Goal: Task Accomplishment & Management: Manage account settings

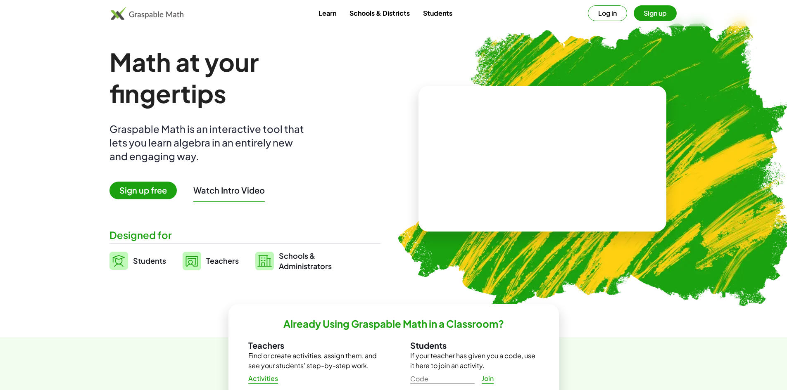
click at [209, 259] on span "Teachers" at bounding box center [222, 260] width 33 height 9
click at [607, 12] on button "Log in" at bounding box center [607, 13] width 39 height 16
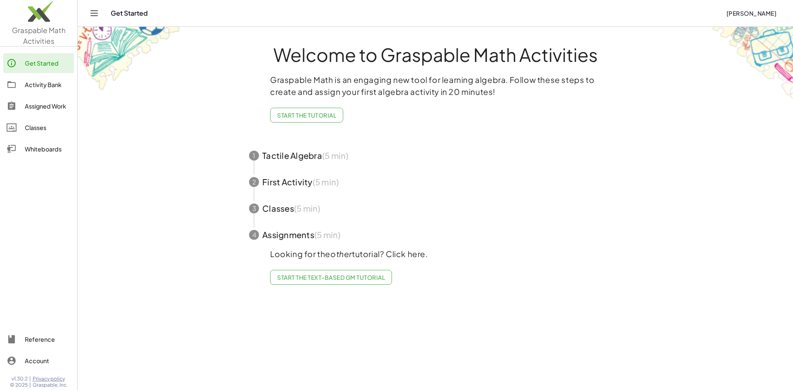
click at [45, 104] on div "Assigned Work" at bounding box center [48, 106] width 46 height 10
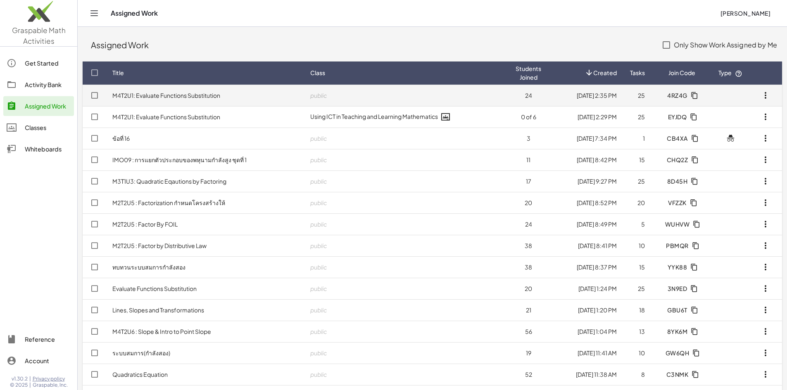
click at [168, 97] on link "M4T2U1: Evaluate Functions Substitution" at bounding box center [166, 95] width 108 height 7
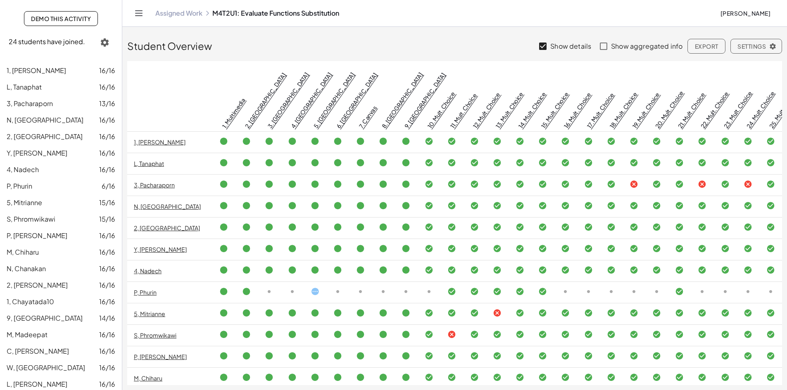
scroll to position [66, 0]
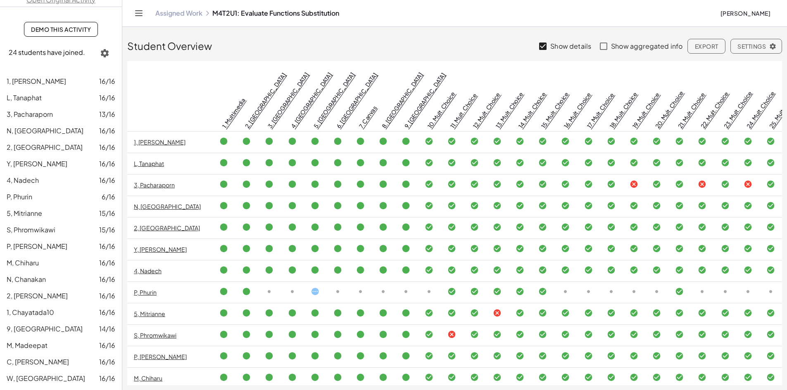
click at [184, 13] on link "Assigned Work" at bounding box center [178, 13] width 47 height 8
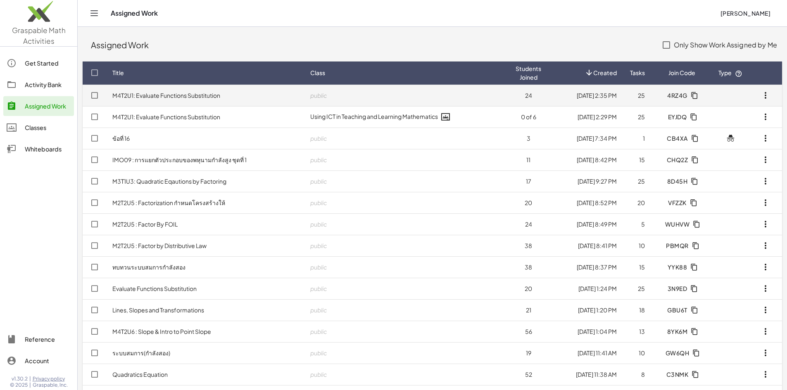
click at [157, 94] on link "M4T2U1: Evaluate Functions Substitution" at bounding box center [166, 95] width 108 height 7
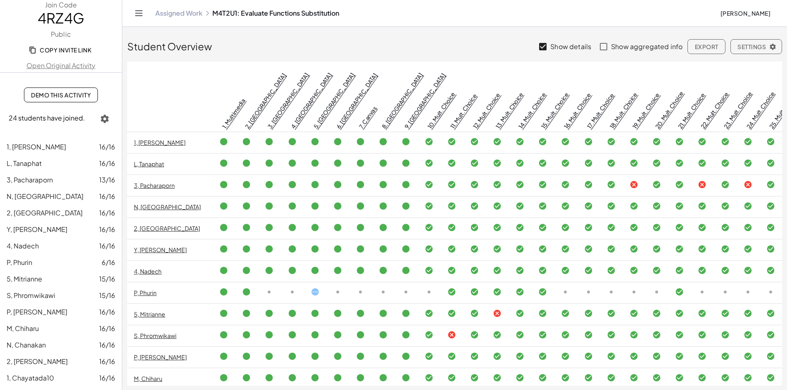
click at [629, 180] on icon at bounding box center [633, 184] width 9 height 9
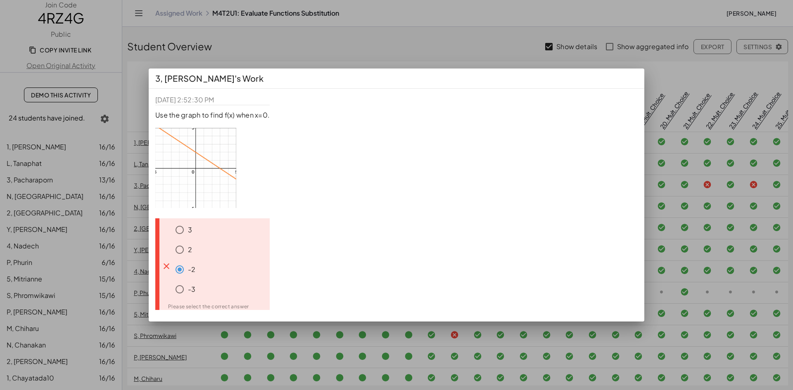
click at [593, 59] on div at bounding box center [396, 195] width 793 height 390
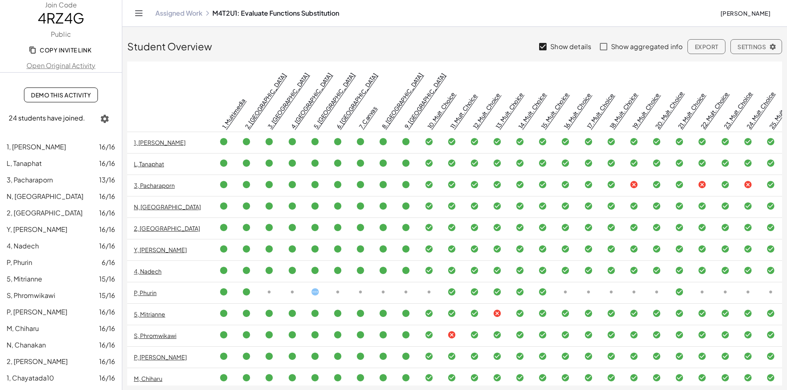
click at [699, 180] on icon at bounding box center [702, 184] width 9 height 9
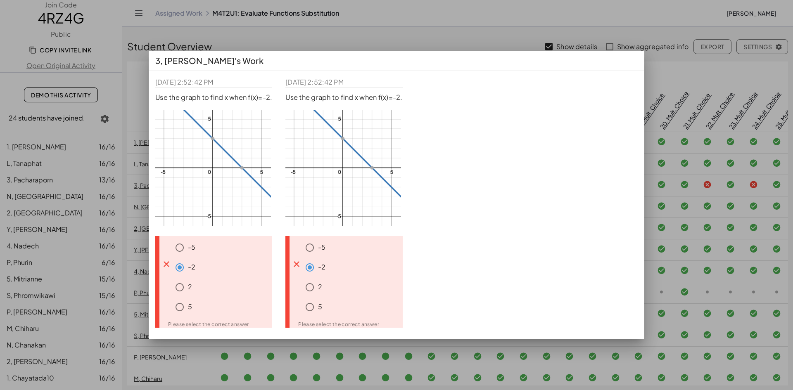
click at [513, 28] on div at bounding box center [396, 195] width 793 height 390
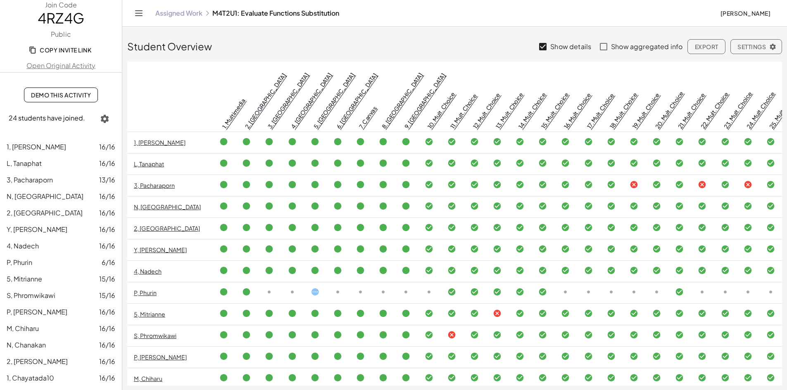
click at [743, 180] on icon at bounding box center [747, 184] width 9 height 9
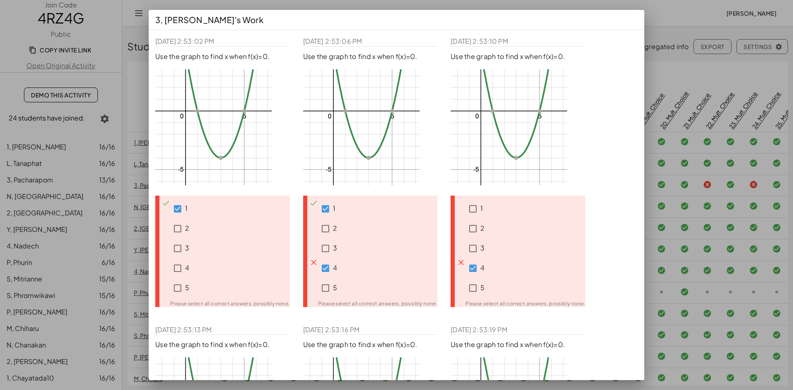
click at [673, 9] on div at bounding box center [396, 195] width 793 height 390
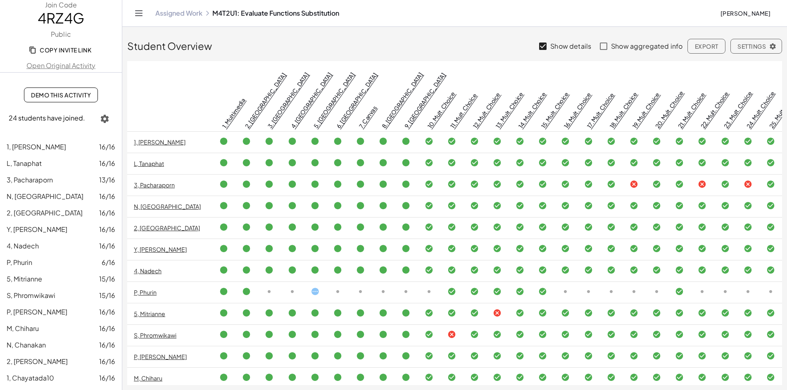
click at [154, 310] on link "5, Mitrianne" at bounding box center [149, 313] width 31 height 7
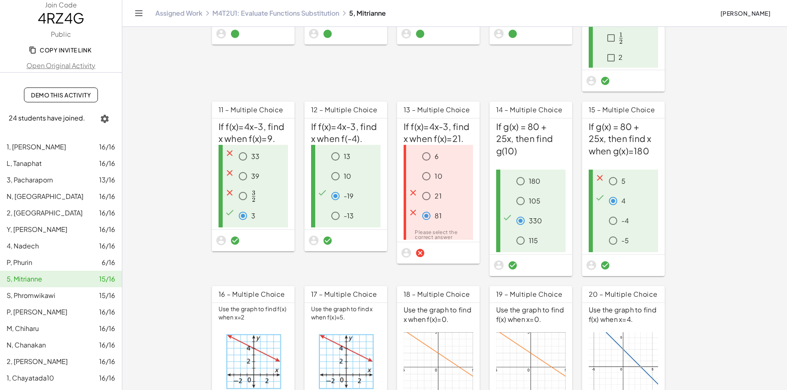
scroll to position [207, 0]
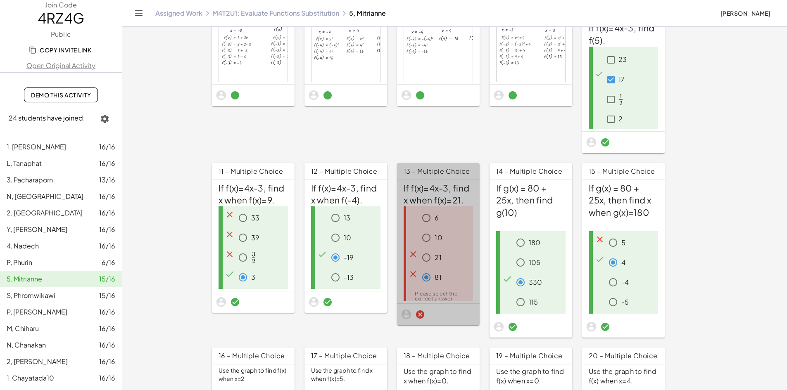
click at [466, 292] on div "Please select the correct answer" at bounding box center [440, 297] width 51 height 10
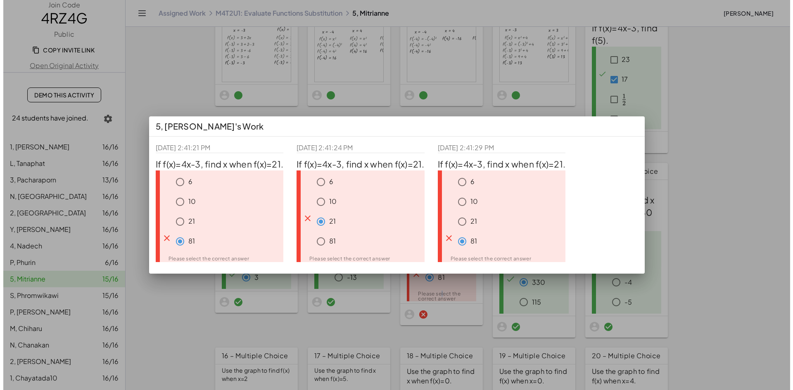
scroll to position [0, 0]
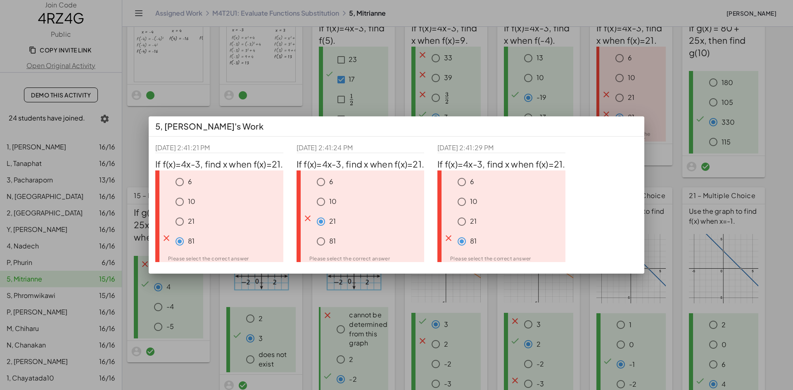
click at [677, 149] on div at bounding box center [396, 195] width 793 height 390
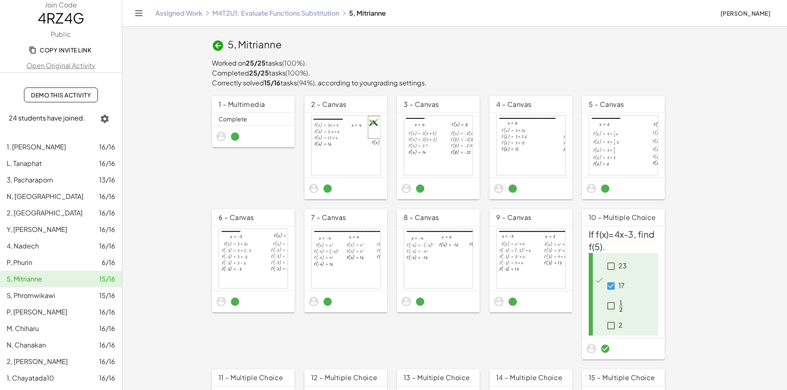
click at [286, 10] on link "M4T2U1: Evaluate Functions Substitution" at bounding box center [275, 13] width 127 height 8
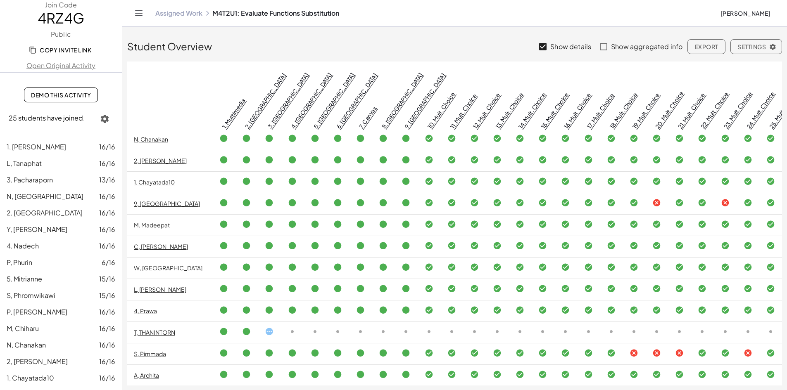
scroll to position [268, 0]
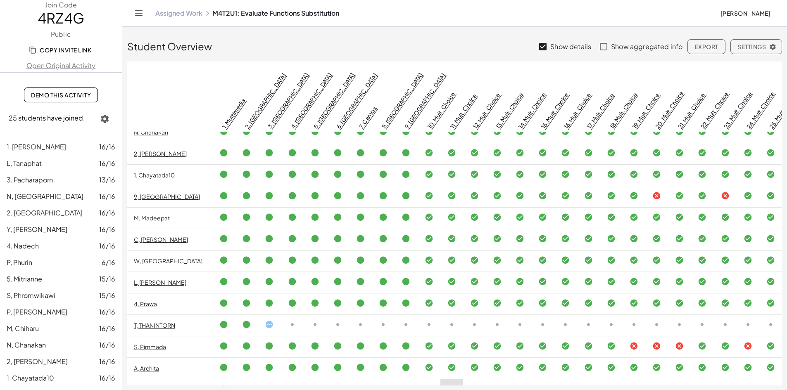
click at [629, 342] on icon at bounding box center [633, 346] width 9 height 9
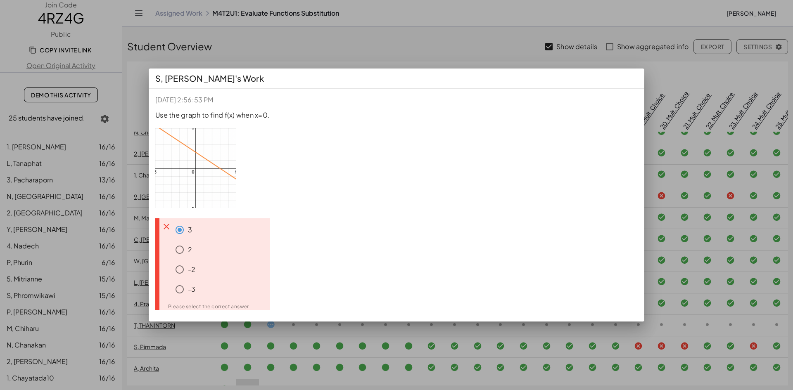
click at [503, 38] on div at bounding box center [396, 195] width 793 height 390
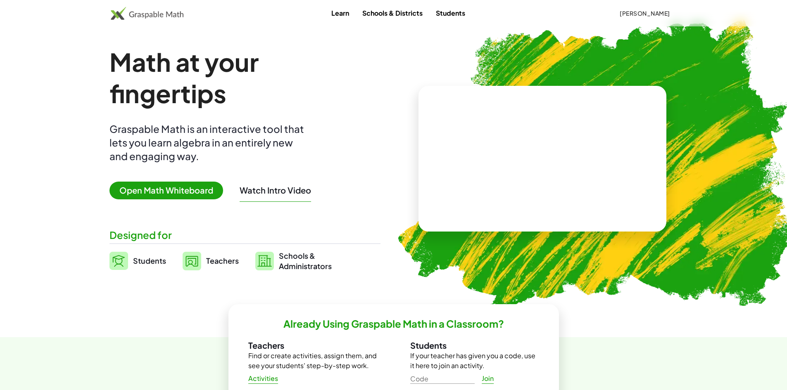
click at [210, 258] on span "Teachers" at bounding box center [222, 260] width 33 height 9
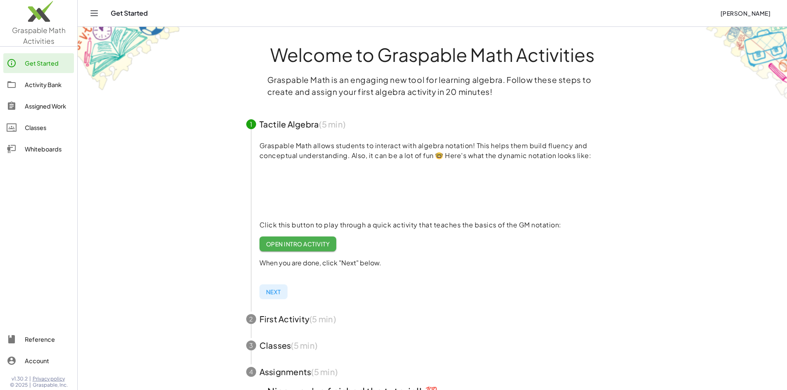
click at [50, 86] on div "Activity Bank" at bounding box center [48, 85] width 46 height 10
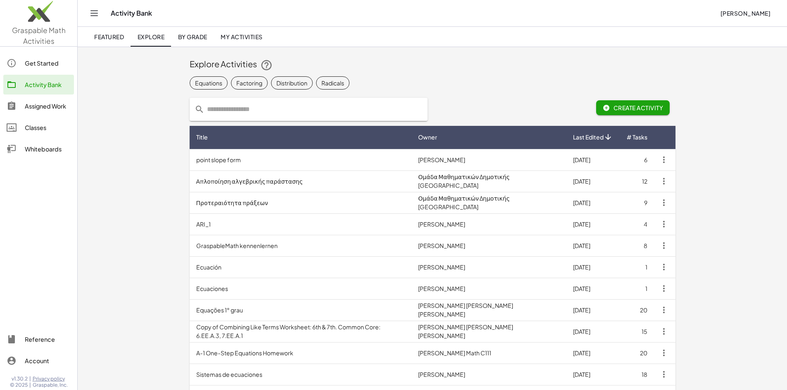
click at [242, 36] on span "My Activities" at bounding box center [242, 36] width 42 height 7
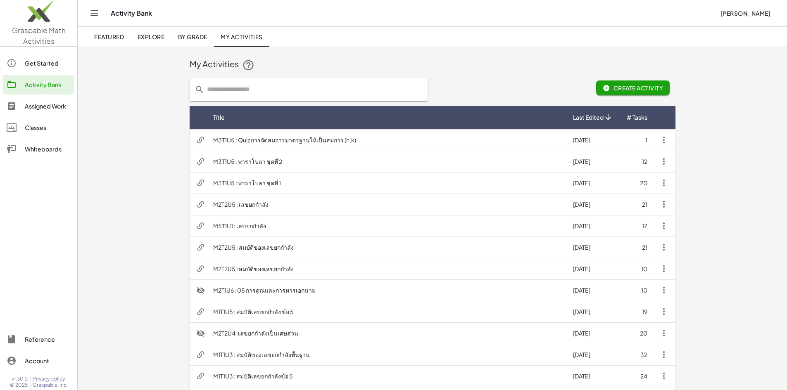
click at [221, 92] on input "text" at bounding box center [313, 89] width 218 height 23
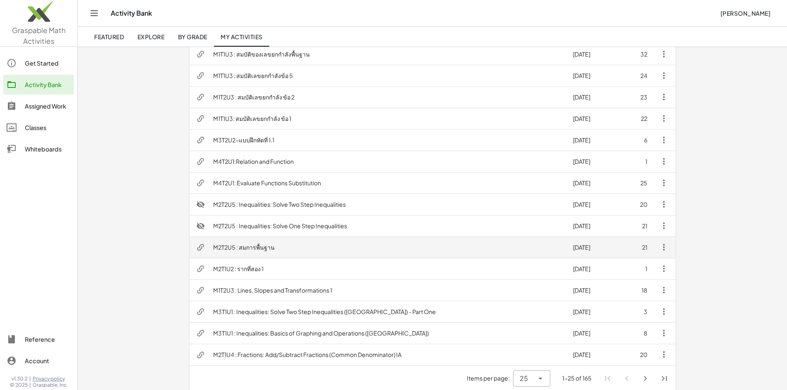
scroll to position [307, 0]
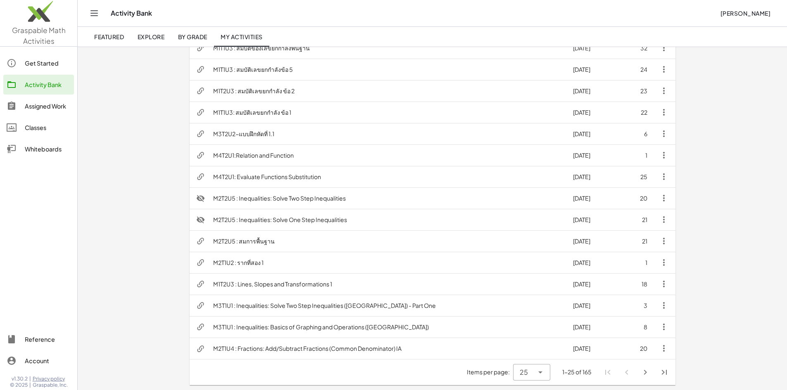
type input "********"
click at [545, 375] on div at bounding box center [540, 372] width 12 height 17
click at [636, 350] on div "100" at bounding box center [639, 351] width 24 height 10
type input "***"
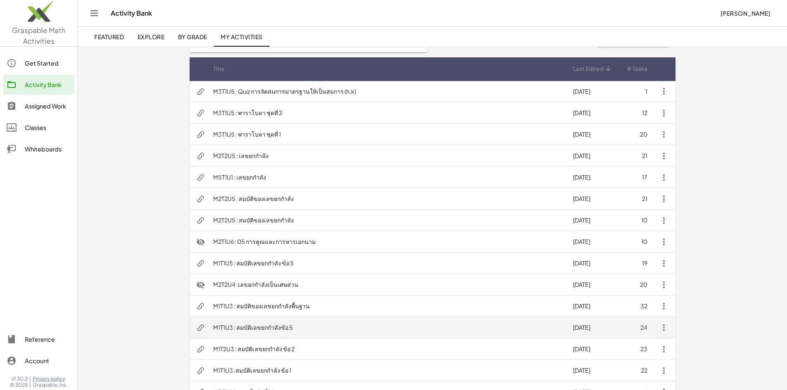
scroll to position [0, 0]
